Goal: Task Accomplishment & Management: Use online tool/utility

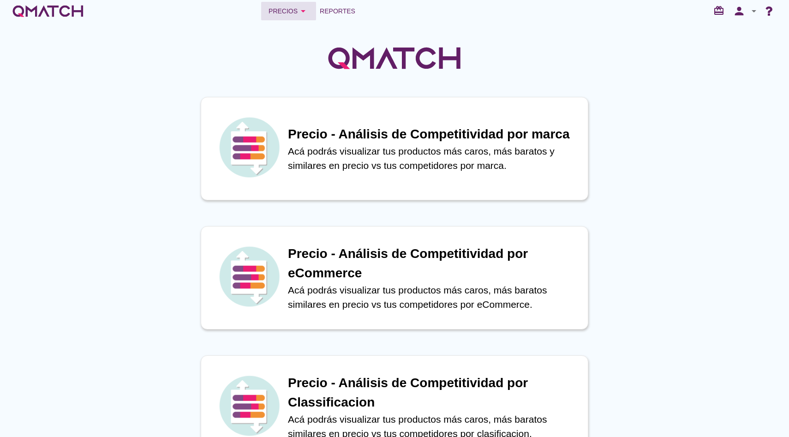
click at [303, 4] on button "Precios arrow_drop_down" at bounding box center [288, 11] width 55 height 18
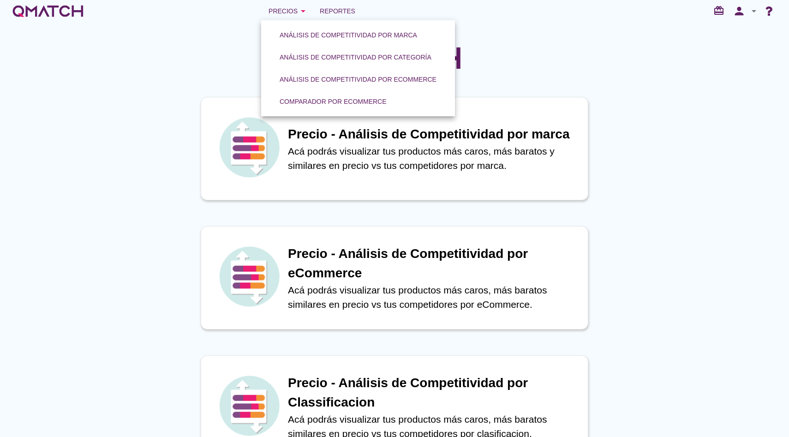
click at [343, 21] on div "Análisis de competitividad por marca Análisis de competitividad por categoría A…" at bounding box center [358, 68] width 194 height 96
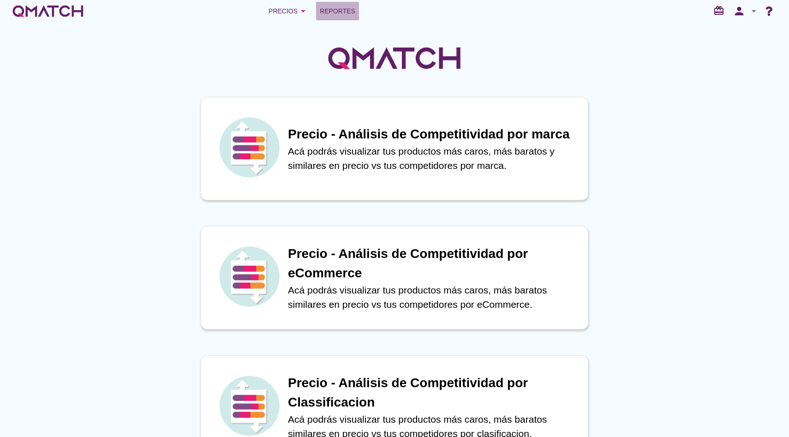
click at [343, 13] on span "Reportes" at bounding box center [338, 11] width 36 height 11
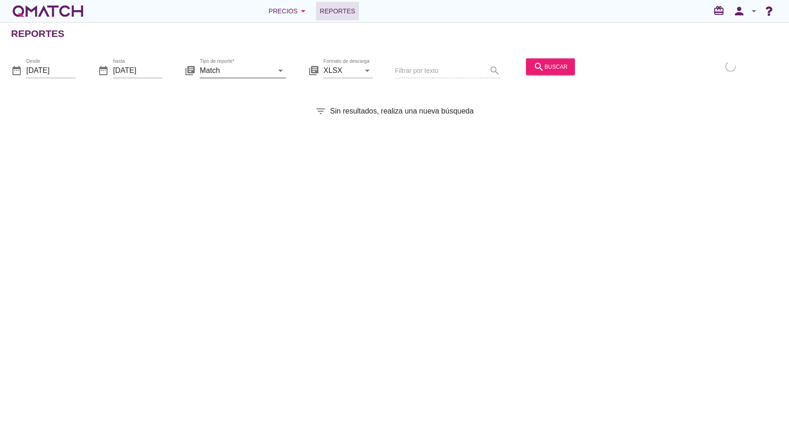
click at [229, 70] on input "Match" at bounding box center [236, 70] width 73 height 15
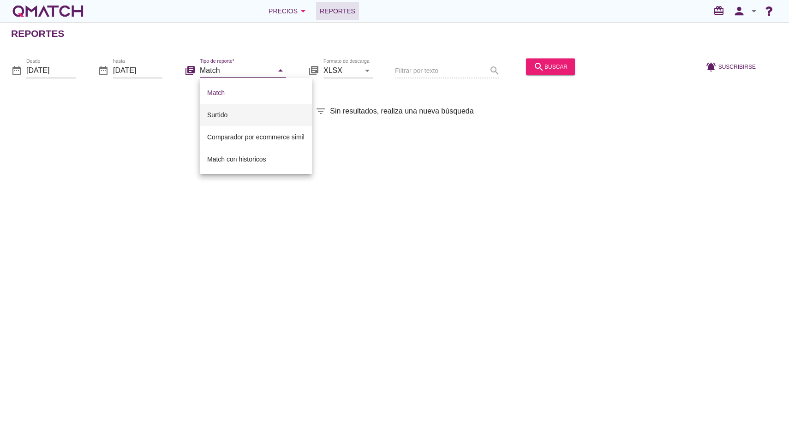
click at [223, 108] on div "Surtido" at bounding box center [255, 115] width 97 height 22
type input "Surtido"
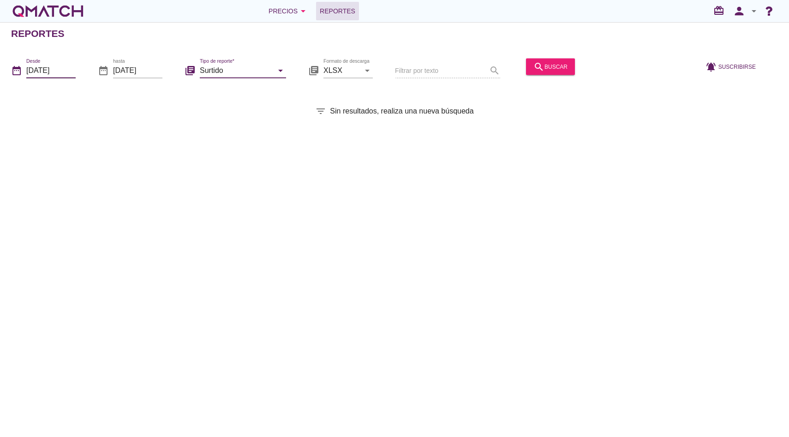
click at [36, 73] on input "[DATE]" at bounding box center [50, 70] width 49 height 15
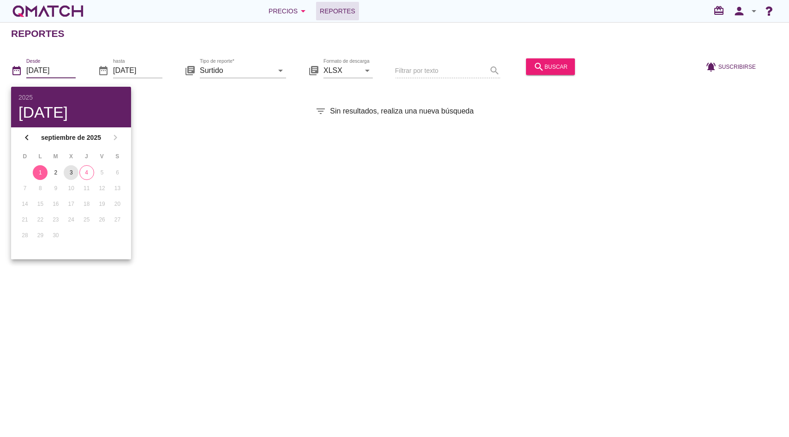
click at [75, 173] on div "3" at bounding box center [71, 172] width 15 height 8
click at [83, 175] on div "4" at bounding box center [87, 172] width 14 height 8
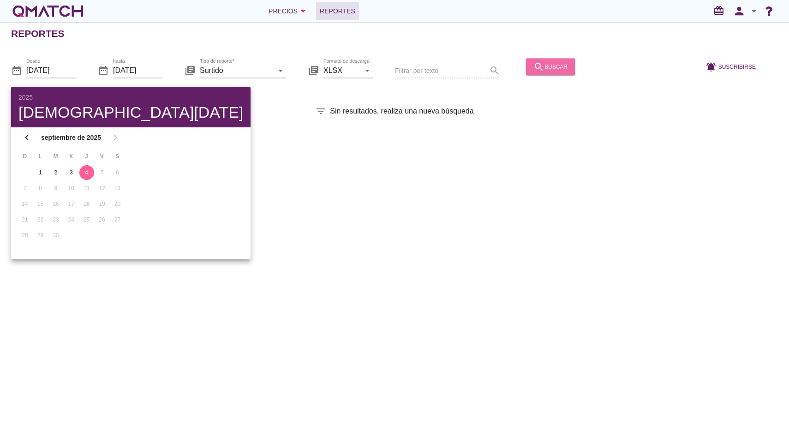
click at [554, 65] on button "search buscar" at bounding box center [550, 66] width 49 height 17
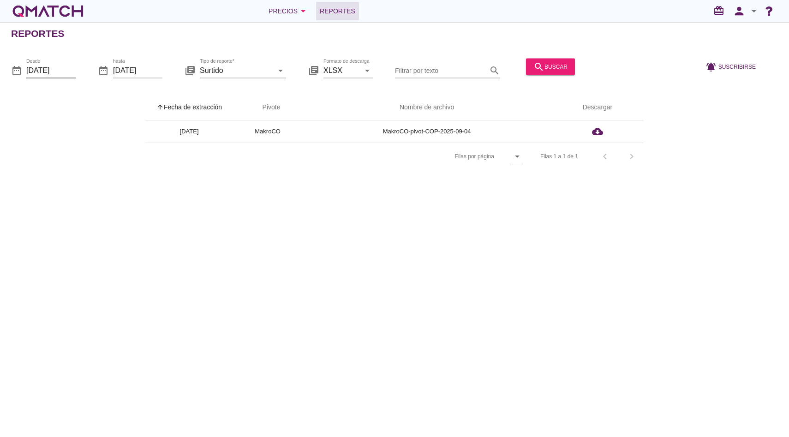
click at [57, 70] on input "[DATE]" at bounding box center [50, 70] width 49 height 15
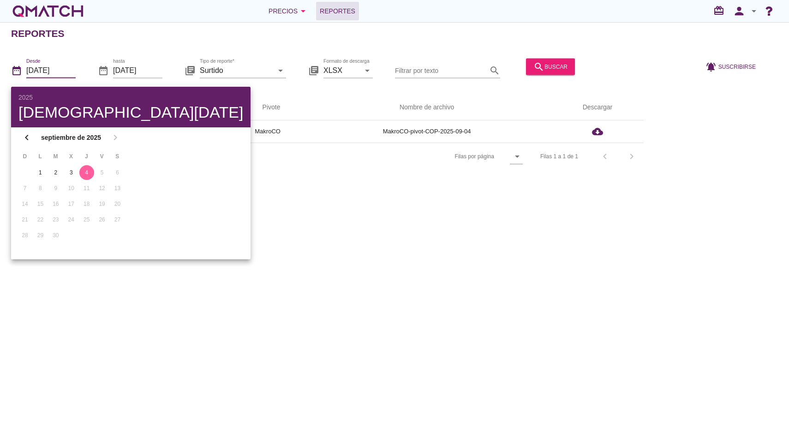
click at [69, 163] on th "X" at bounding box center [71, 157] width 14 height 16
click at [69, 165] on td "3" at bounding box center [71, 172] width 14 height 15
click at [69, 170] on div "3" at bounding box center [71, 172] width 15 height 8
type input "[DATE]"
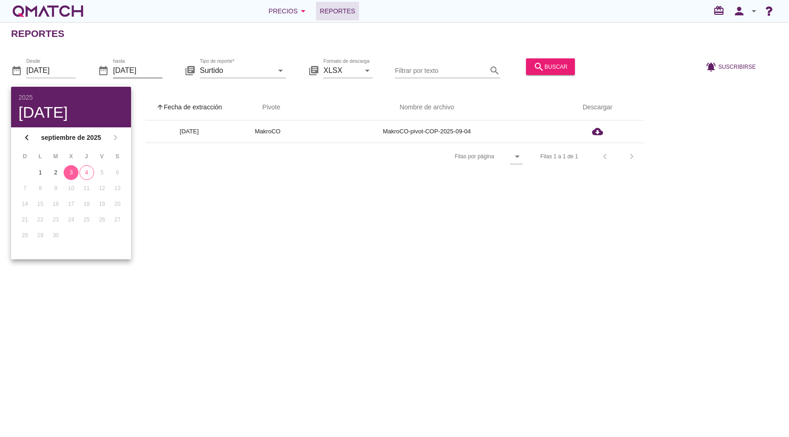
click at [131, 65] on input "[DATE]" at bounding box center [137, 70] width 49 height 15
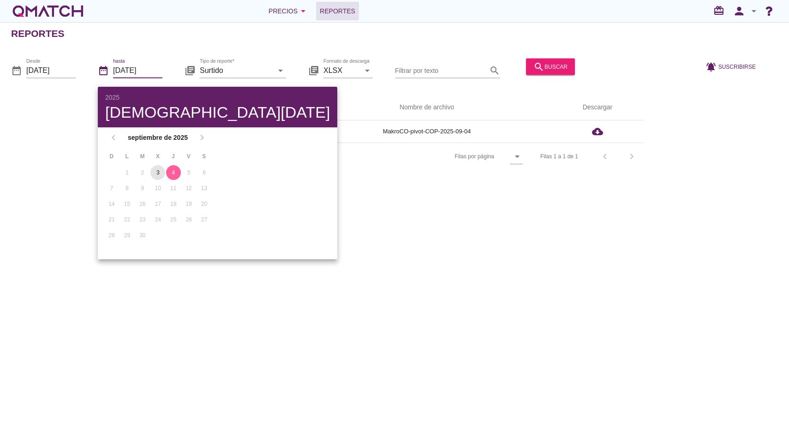
click at [156, 173] on div "3" at bounding box center [157, 172] width 15 height 8
type input "[DATE]"
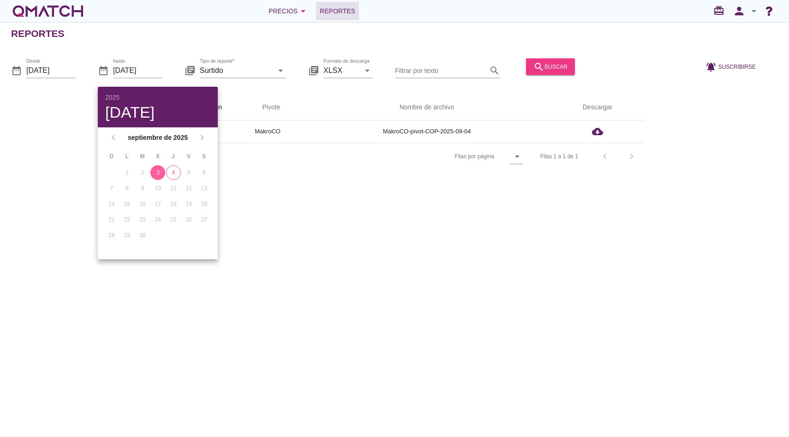
click at [533, 70] on icon "search" at bounding box center [538, 66] width 11 height 11
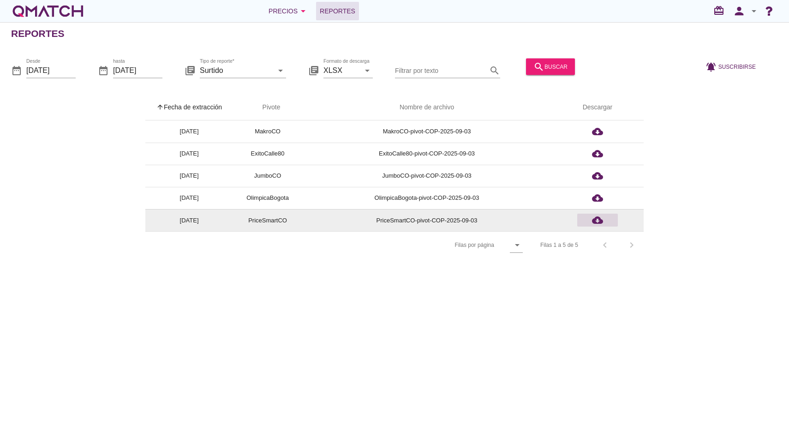
click at [597, 222] on icon "cloud_download" at bounding box center [597, 219] width 11 height 11
